Goal: Information Seeking & Learning: Learn about a topic

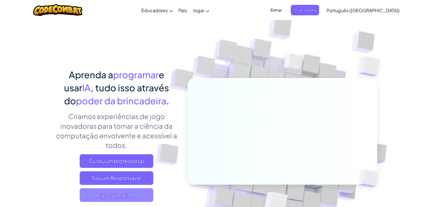
click at [118, 195] on font "Eu sou um aluno" at bounding box center [117, 194] width 38 height 7
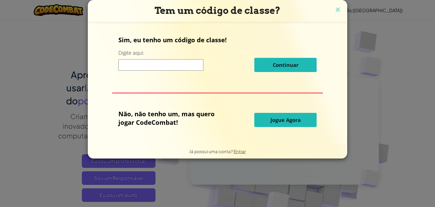
click at [285, 121] on font "Jogue Agora" at bounding box center [286, 119] width 30 height 7
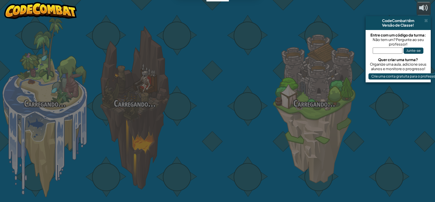
select select "pt-BR"
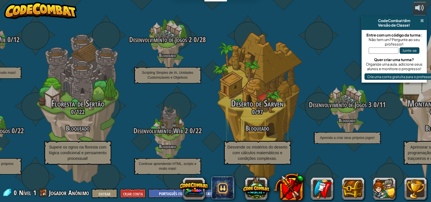
click at [421, 20] on span at bounding box center [422, 20] width 4 height 5
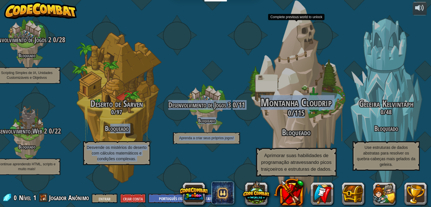
drag, startPoint x: 109, startPoint y: 135, endPoint x: 263, endPoint y: 136, distance: 153.5
click at [263, 136] on div "CodeCombat Júnior 0 / 172 Jogar De 5 a 8 anos Codificação em blocos ou texto si…" at bounding box center [27, 103] width 808 height 207
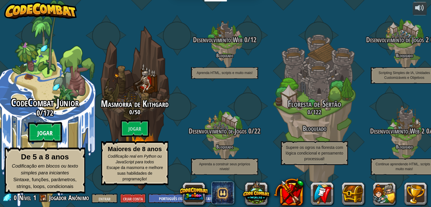
click at [43, 137] on font "Jogar" at bounding box center [44, 133] width 15 height 8
select select "pt-BR"
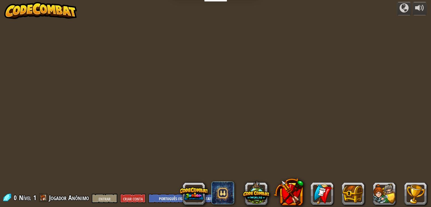
select select "pt-BR"
